Goal: Information Seeking & Learning: Learn about a topic

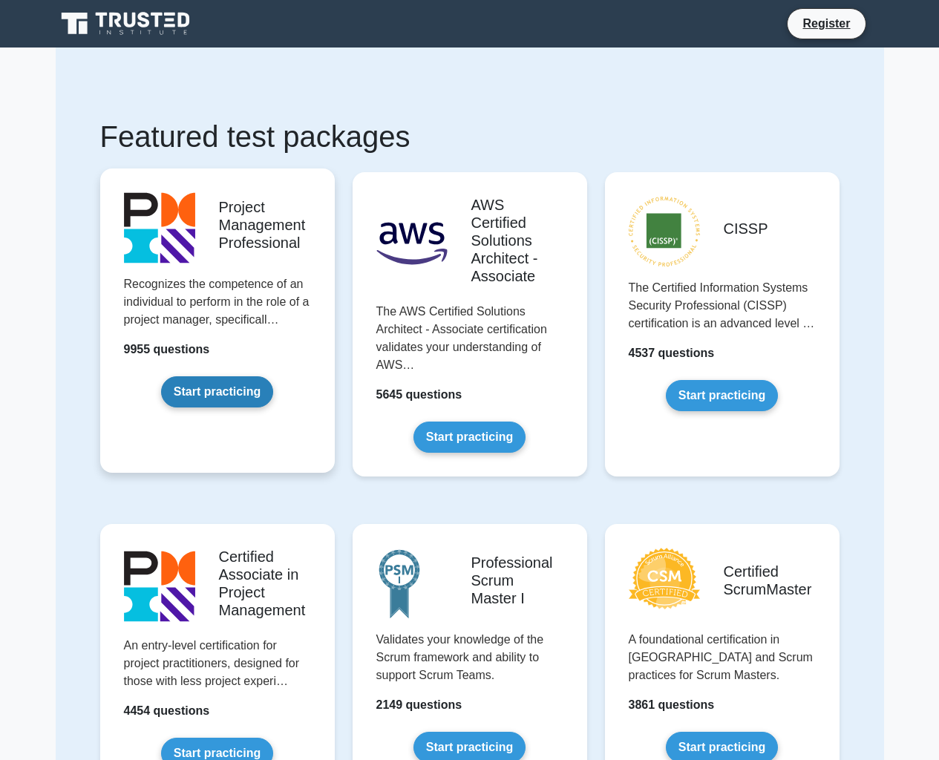
click at [203, 389] on link "Start practicing" at bounding box center [217, 391] width 112 height 31
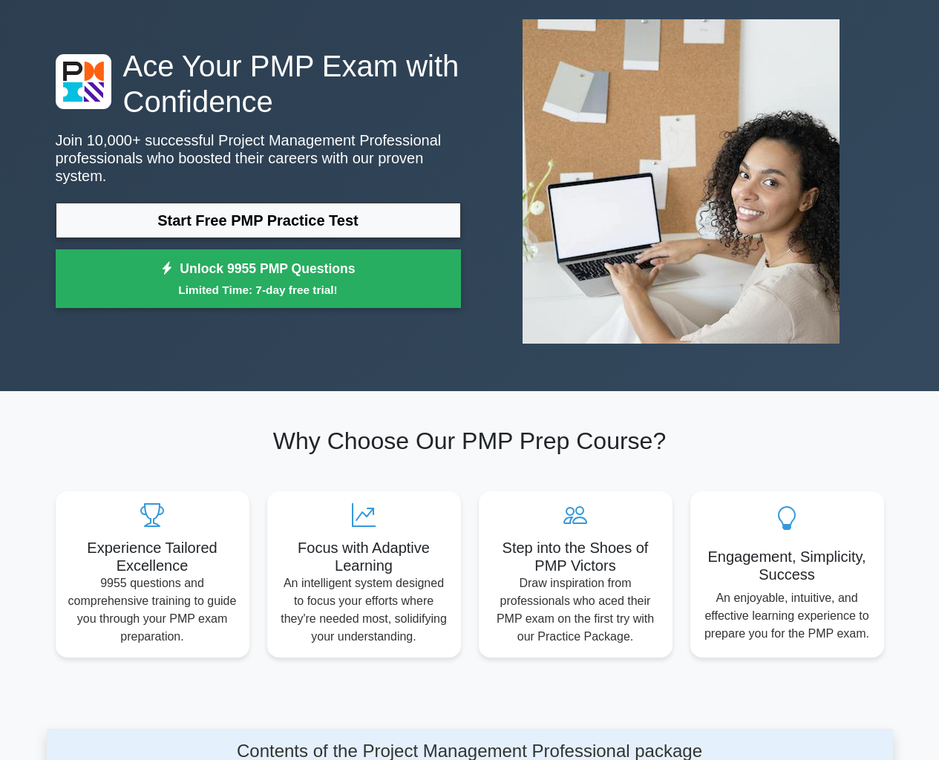
scroll to position [74, 0]
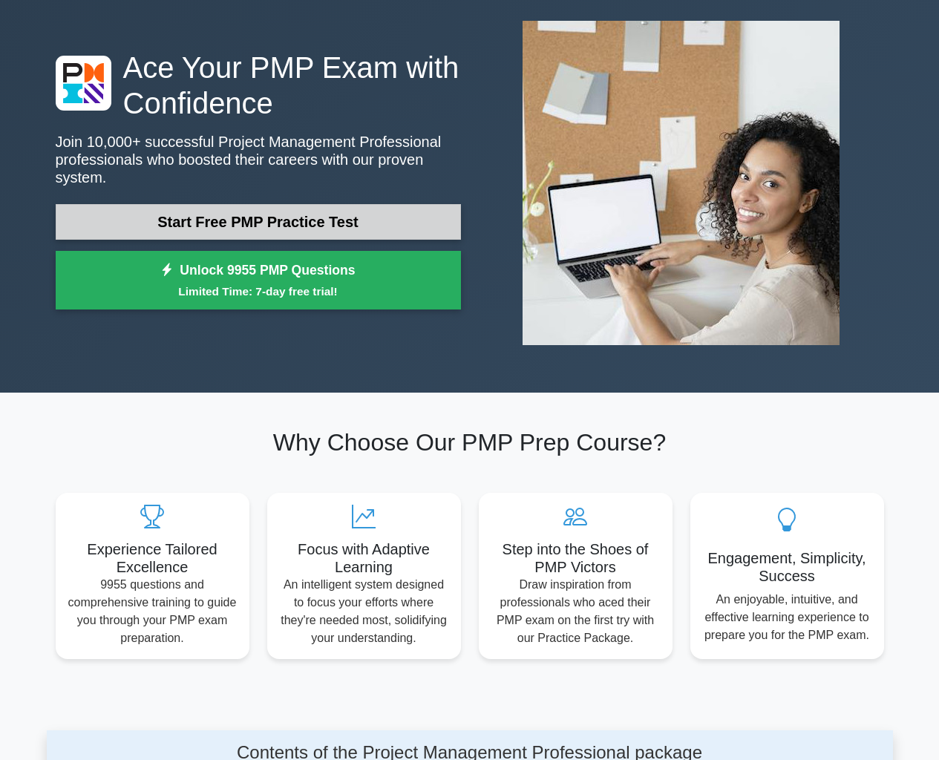
click at [312, 214] on link "Start Free PMP Practice Test" at bounding box center [258, 222] width 405 height 36
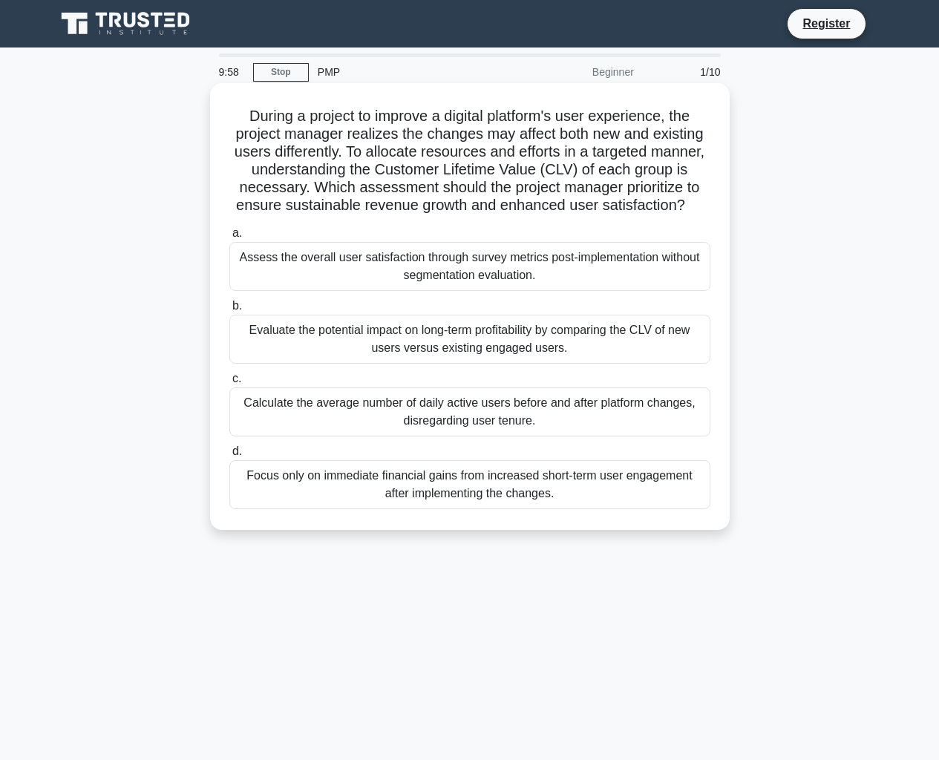
click at [324, 282] on div "Assess the overall user satisfaction through survey metrics post-implementation…" at bounding box center [469, 266] width 481 height 49
click at [229, 238] on input "a. Assess the overall user satisfaction through survey metrics post-implementat…" at bounding box center [229, 234] width 0 height 10
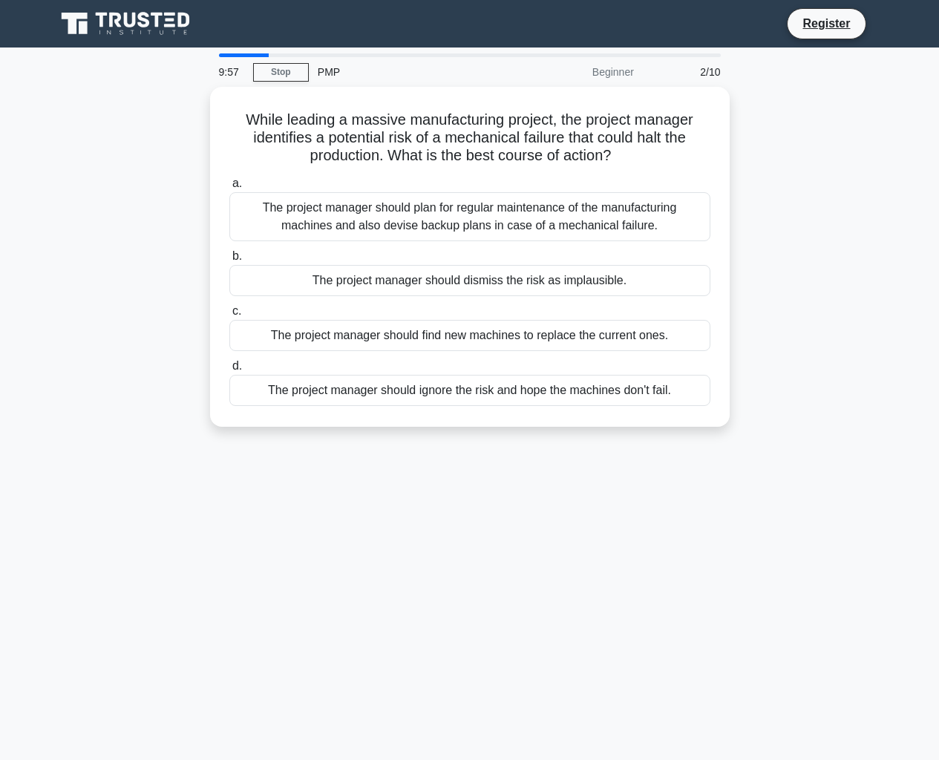
click at [324, 282] on div "The project manager should dismiss the risk as implausible." at bounding box center [469, 280] width 481 height 31
click at [229, 261] on input "b. The project manager should dismiss the risk as implausible." at bounding box center [229, 257] width 0 height 10
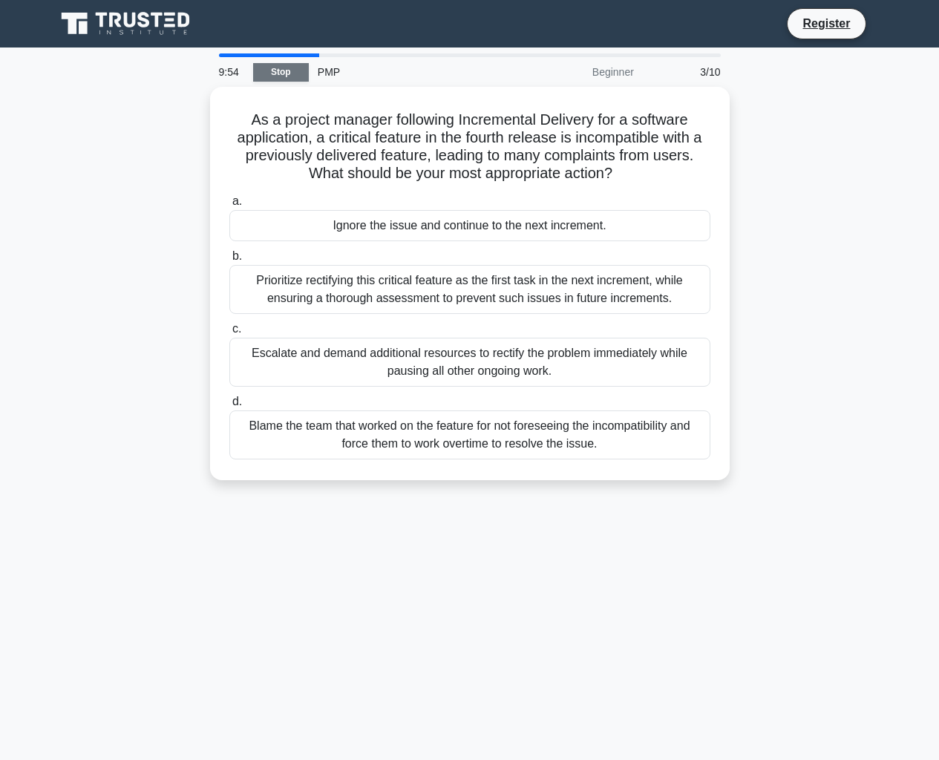
click at [285, 78] on link "Stop" at bounding box center [281, 72] width 56 height 19
